Goal: Information Seeking & Learning: Learn about a topic

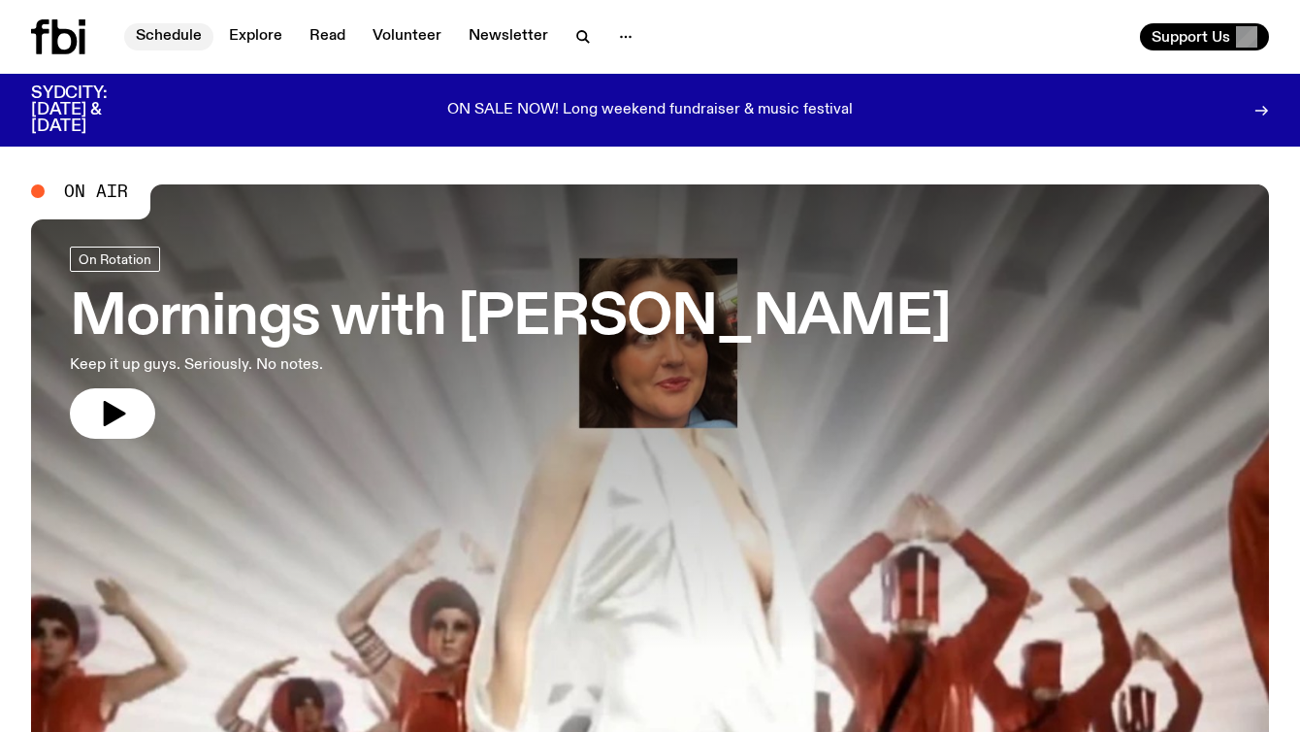
click at [157, 33] on link "Schedule" at bounding box center [168, 36] width 89 height 27
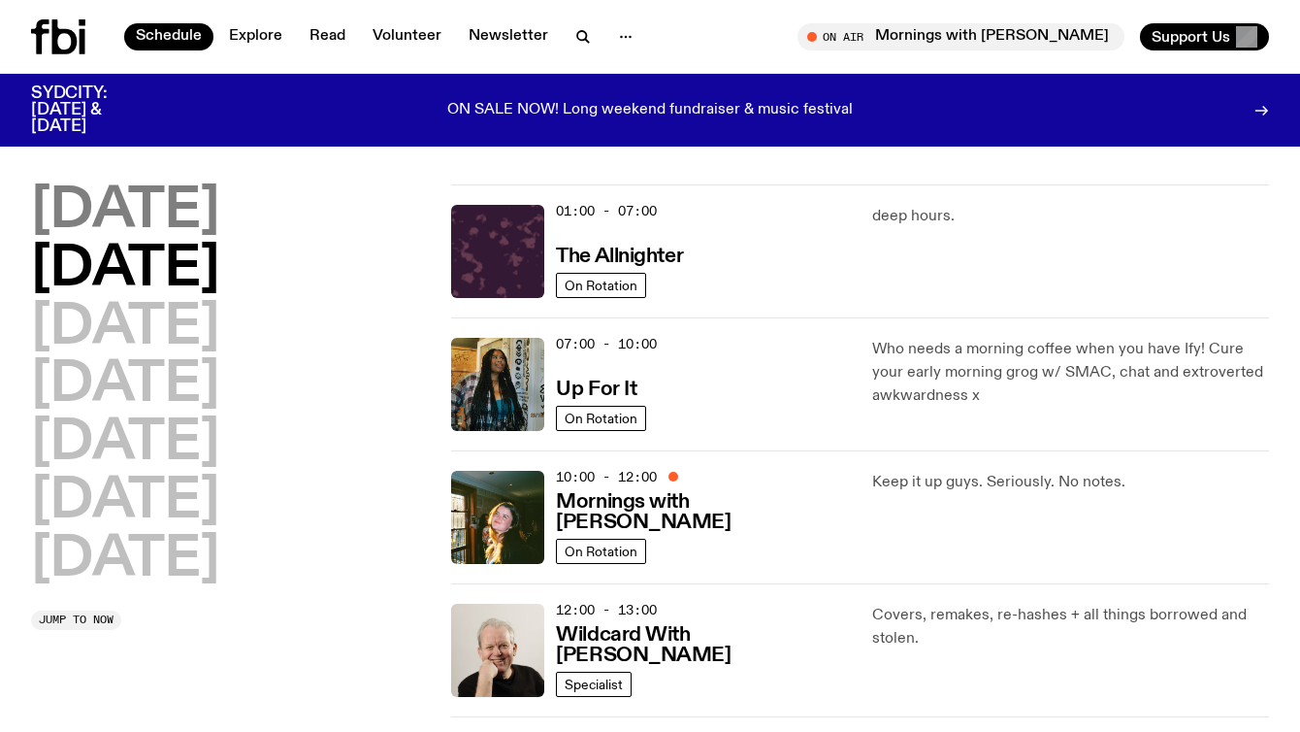
click at [90, 205] on h2 "[DATE]" at bounding box center [125, 211] width 188 height 54
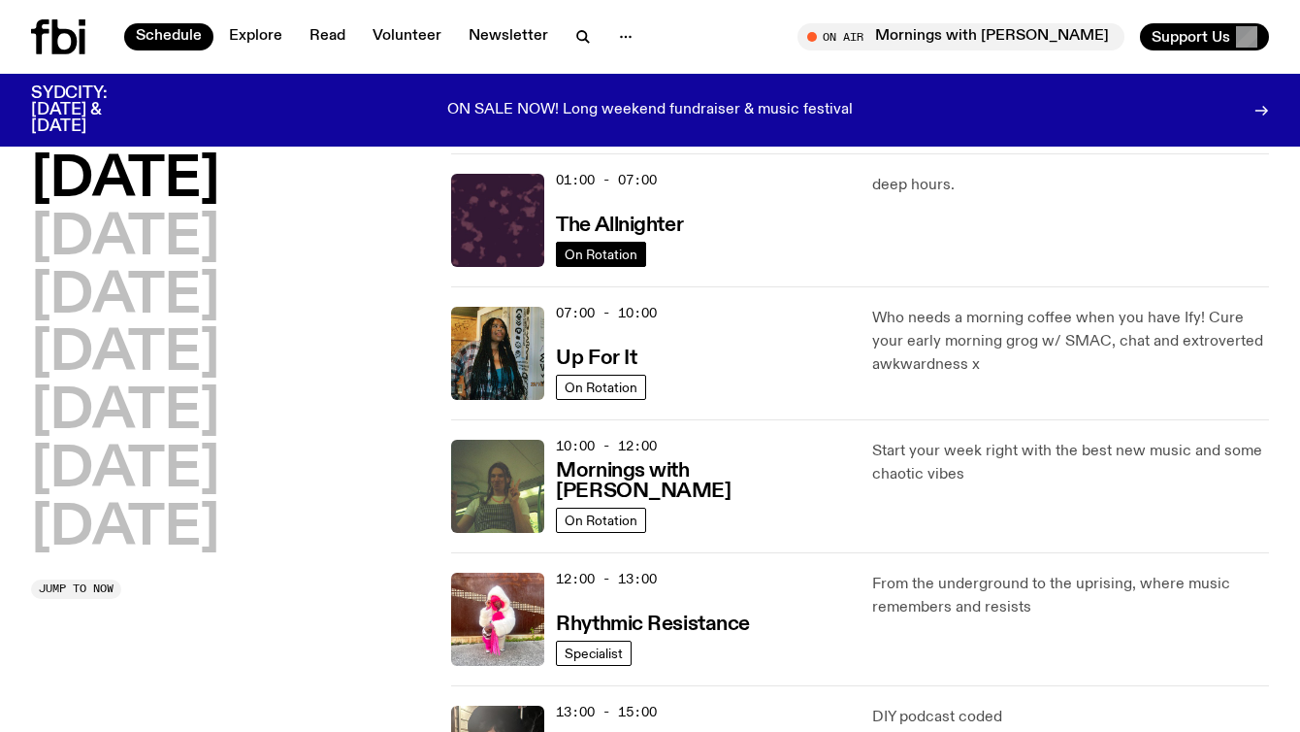
scroll to position [32, 0]
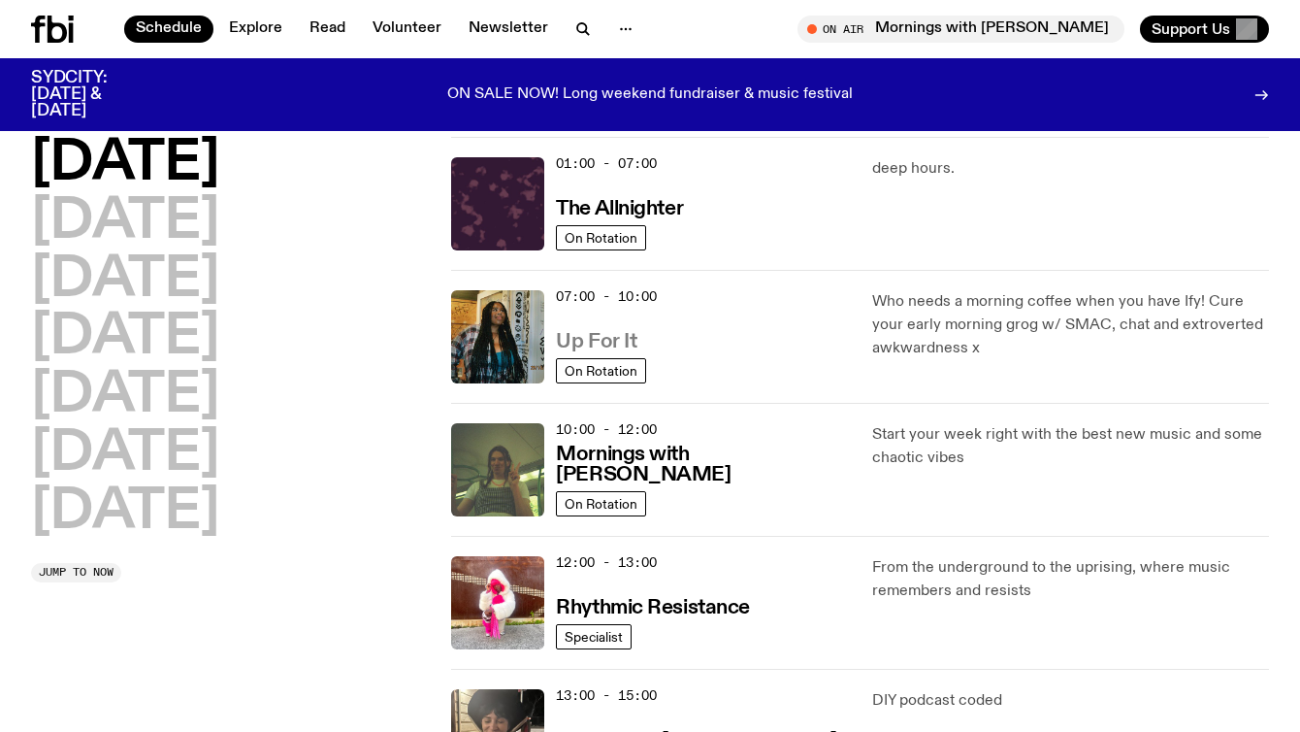
click at [570, 335] on h3 "Up For It" at bounding box center [596, 342] width 81 height 20
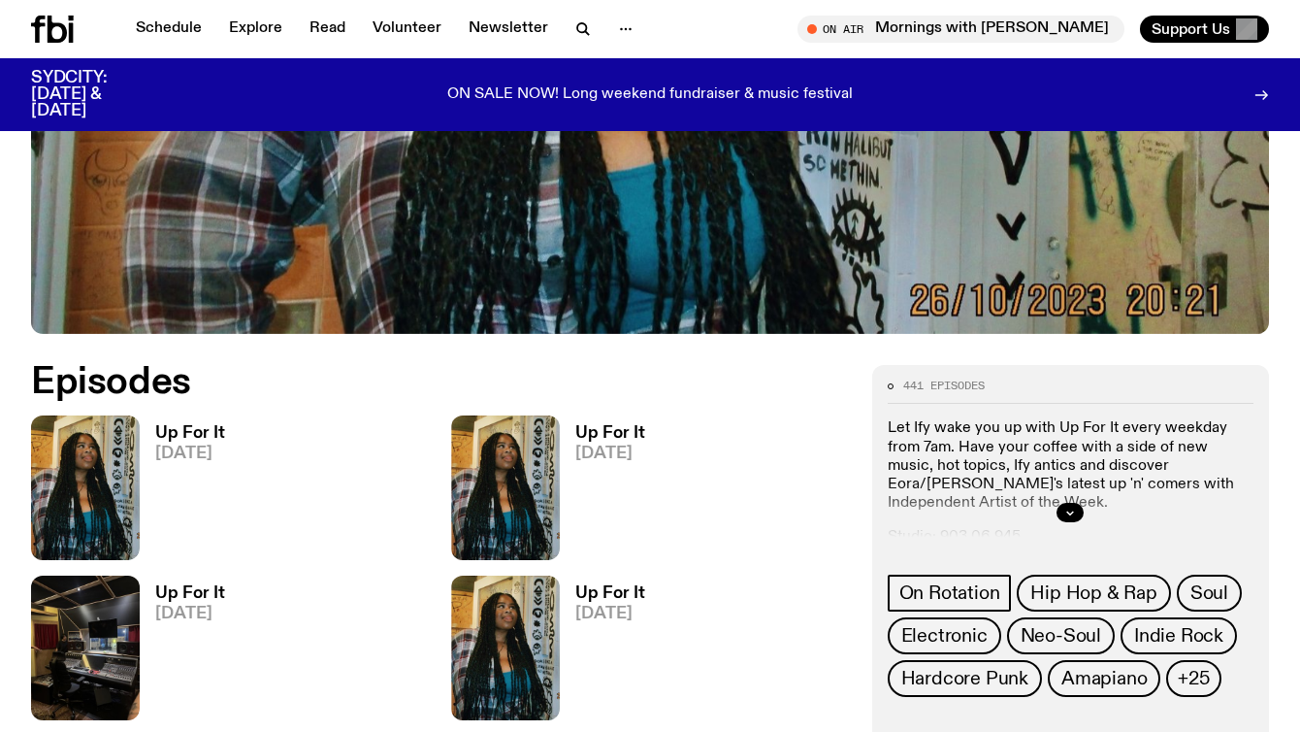
scroll to position [645, 0]
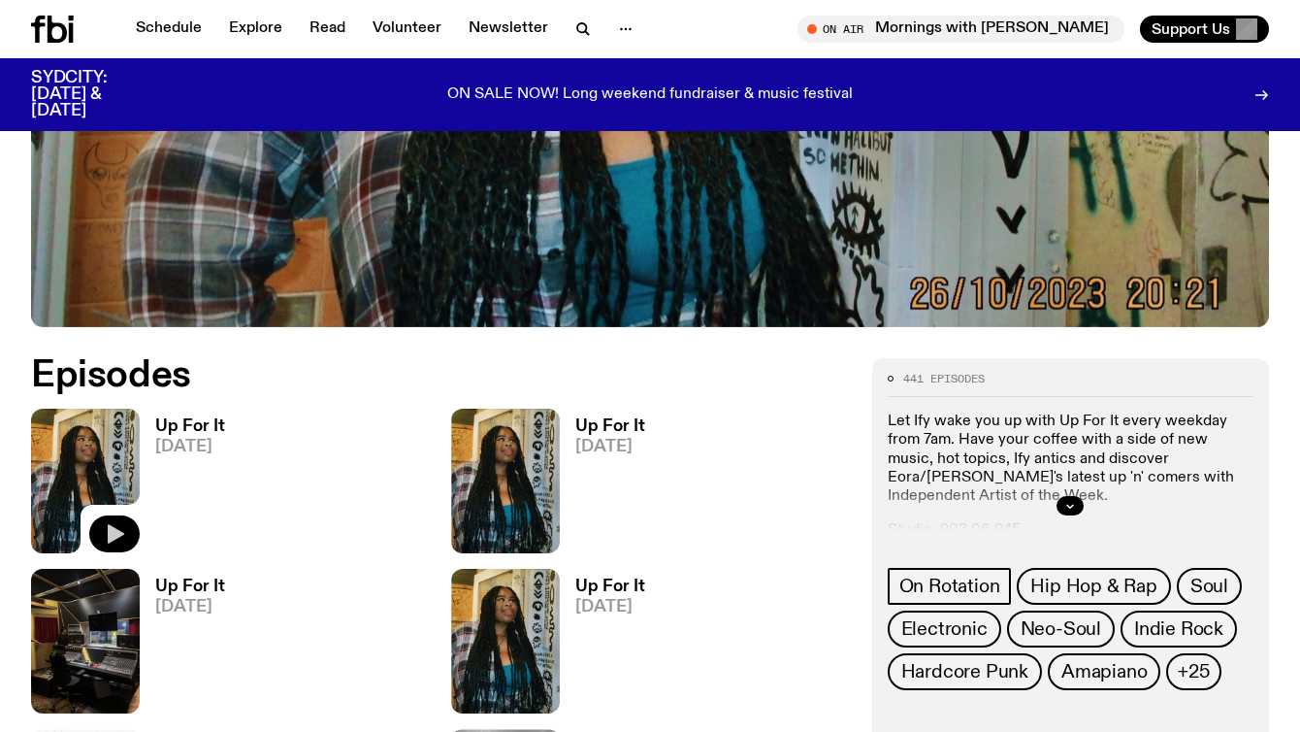
click at [116, 528] on icon "button" at bounding box center [114, 533] width 23 height 23
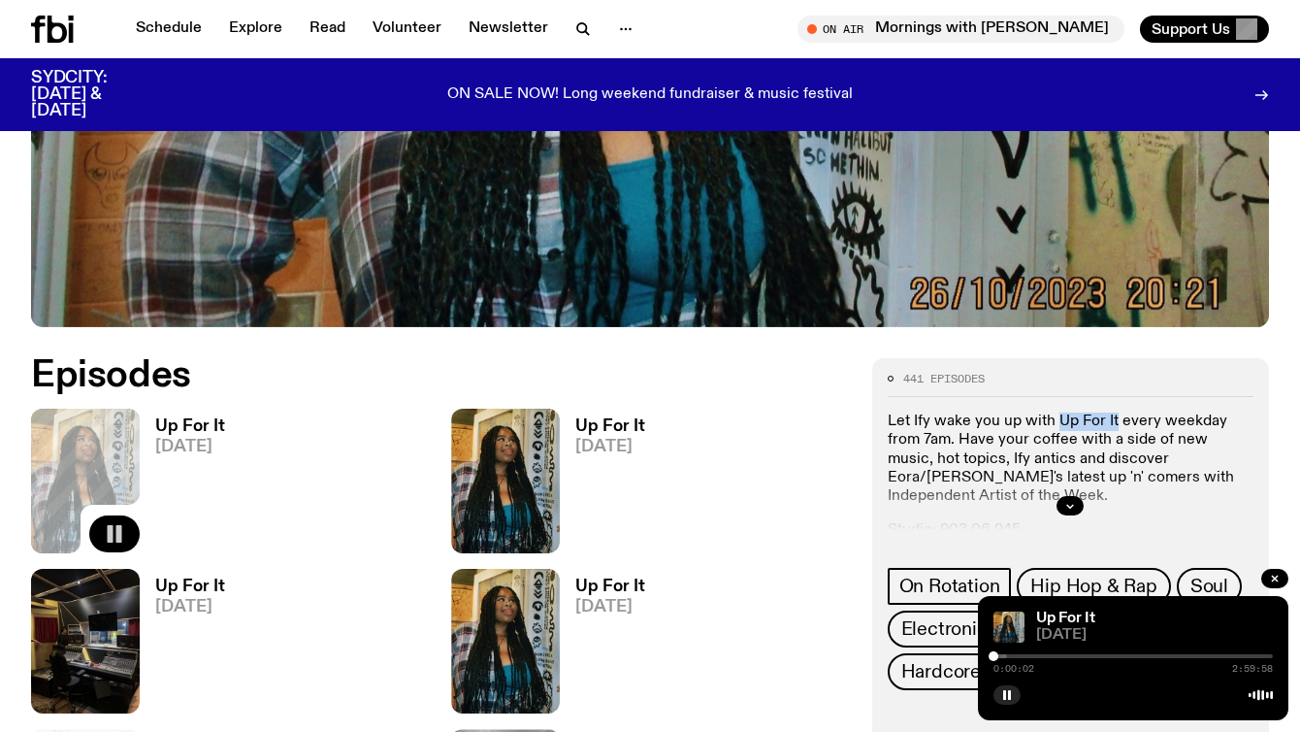
drag, startPoint x: 1057, startPoint y: 420, endPoint x: 1113, endPoint y: 418, distance: 56.3
click at [1113, 418] on p "Let Ify wake you up with Up For It every weekday from 7am. Have your coffee wit…" at bounding box center [1071, 458] width 366 height 93
copy p "Up For It"
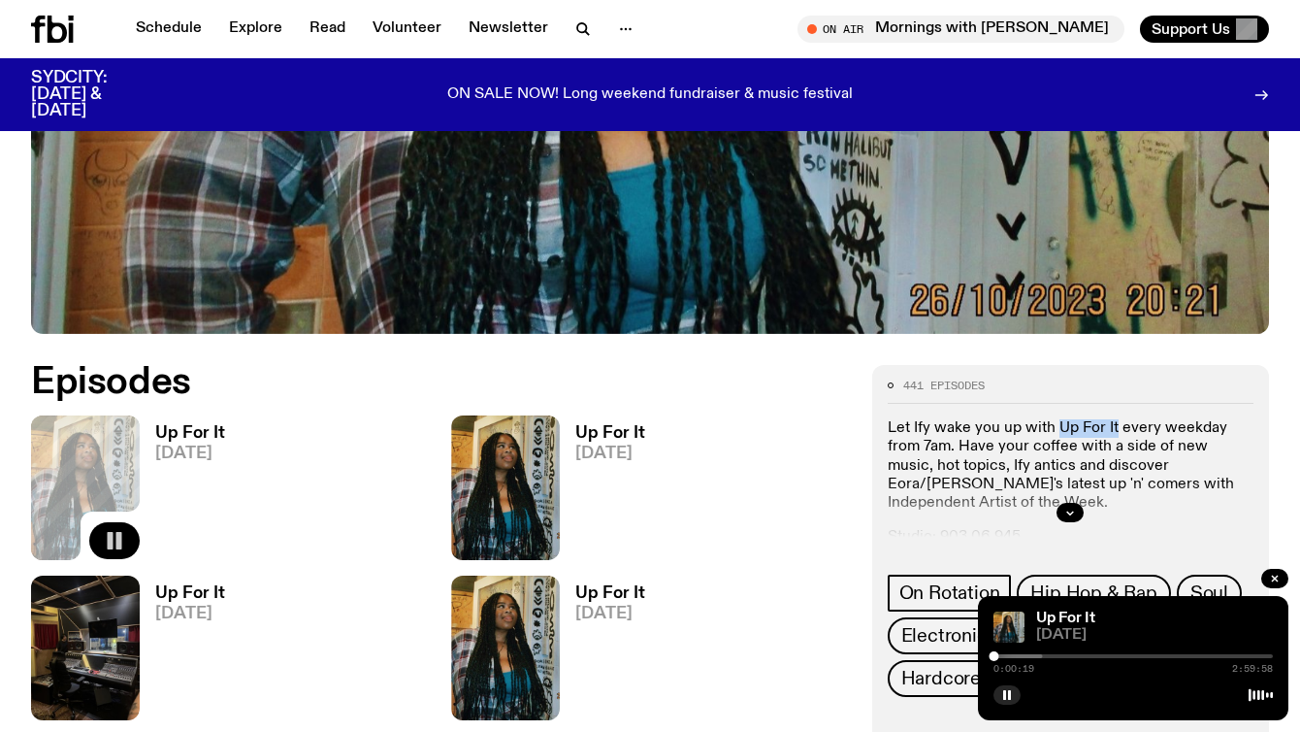
scroll to position [659, 0]
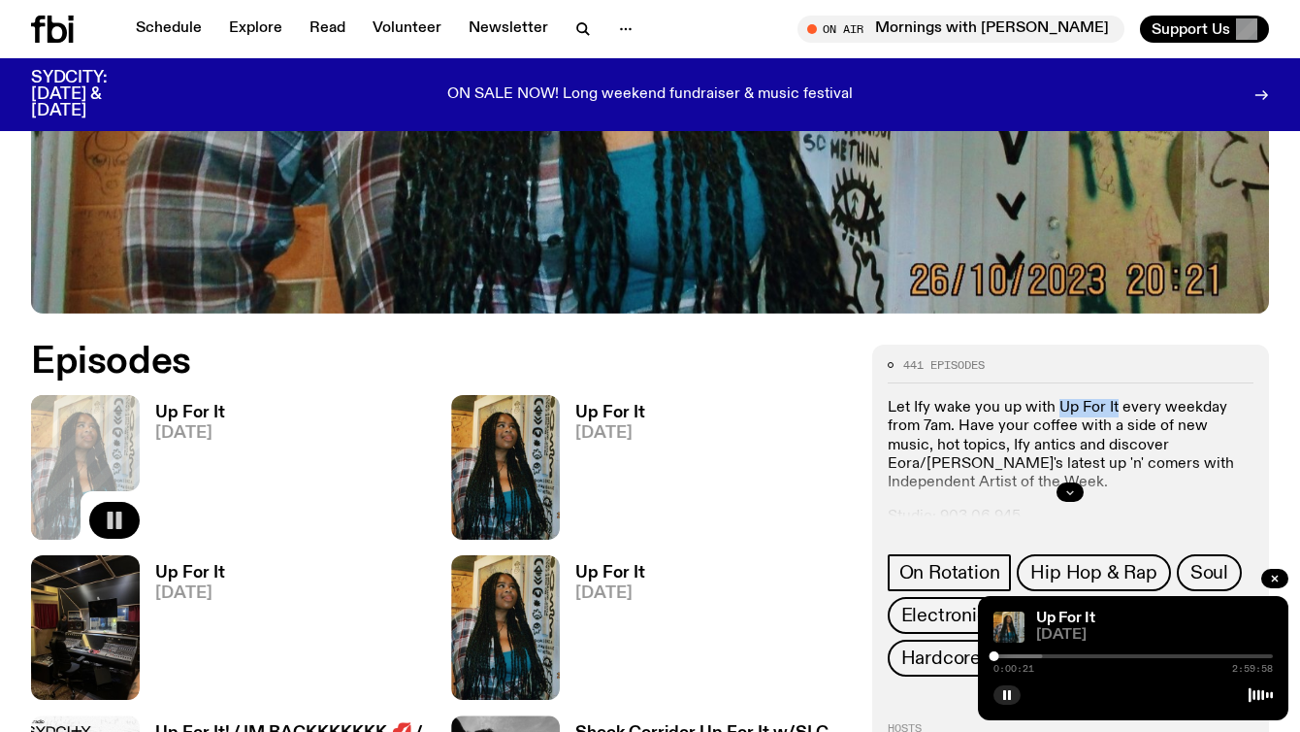
click at [1071, 485] on button "button" at bounding box center [1070, 491] width 27 height 19
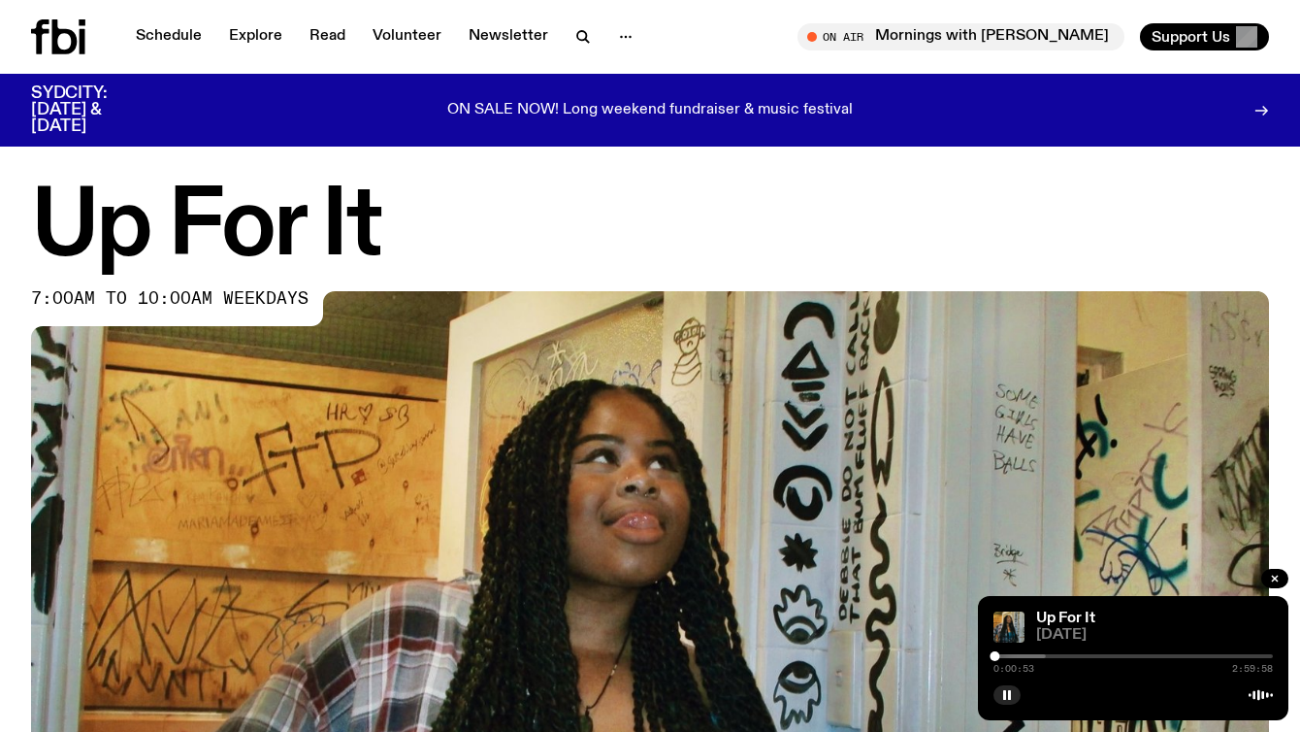
scroll to position [0, 0]
click at [189, 40] on link "Schedule" at bounding box center [168, 36] width 89 height 27
